Goal: Find specific page/section: Find specific page/section

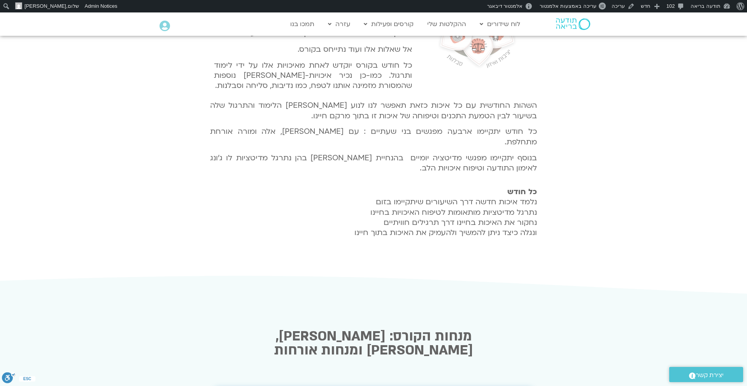
scroll to position [424, 0]
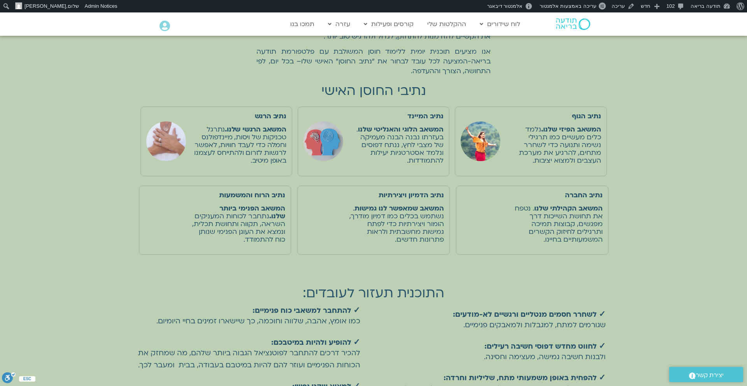
scroll to position [423, 0]
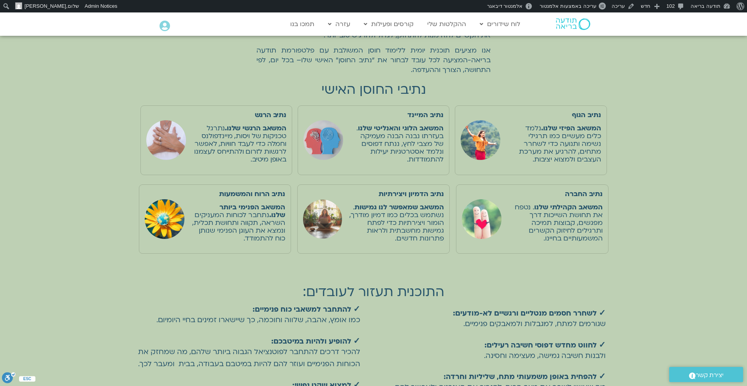
click at [632, 131] on div ""תודעה בריאה": בחירת נתיב החוסן האישי ב"תודעה בריאה", אנו לוקחים מודלי חוסן מבו…" at bounding box center [373, 190] width 747 height 596
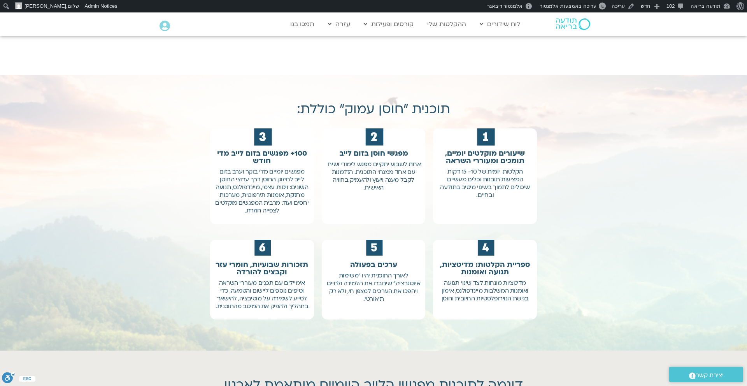
scroll to position [1467, 0]
click at [619, 7] on link "עריכה" at bounding box center [622, 6] width 29 height 12
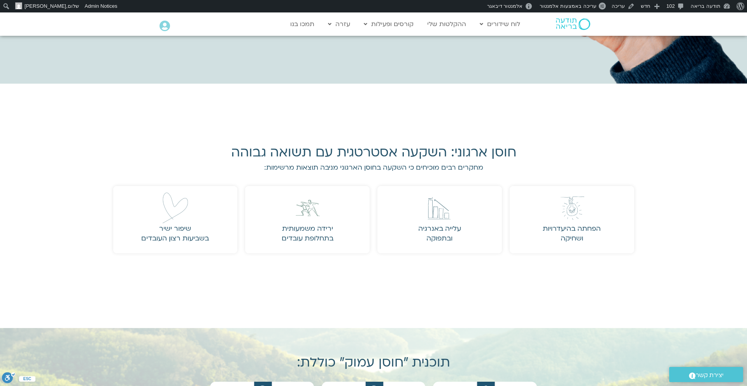
scroll to position [1209, 0]
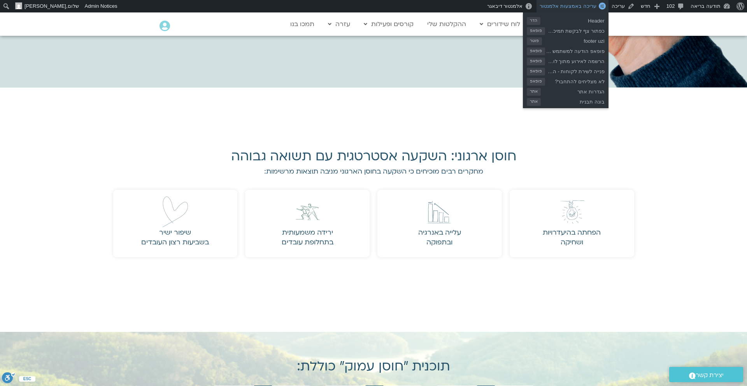
click at [582, 7] on span "עריכה באמצעות אלמנטור" at bounding box center [567, 6] width 56 height 6
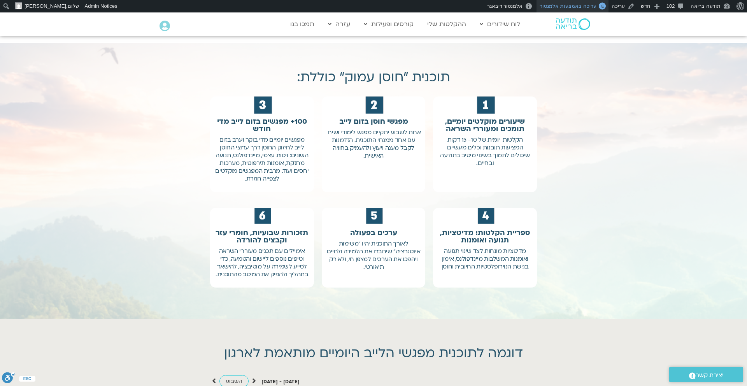
scroll to position [1500, 0]
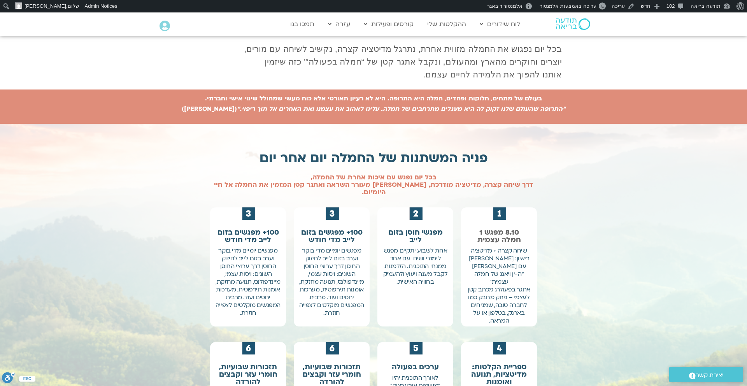
scroll to position [204, 0]
